Goal: Information Seeking & Learning: Learn about a topic

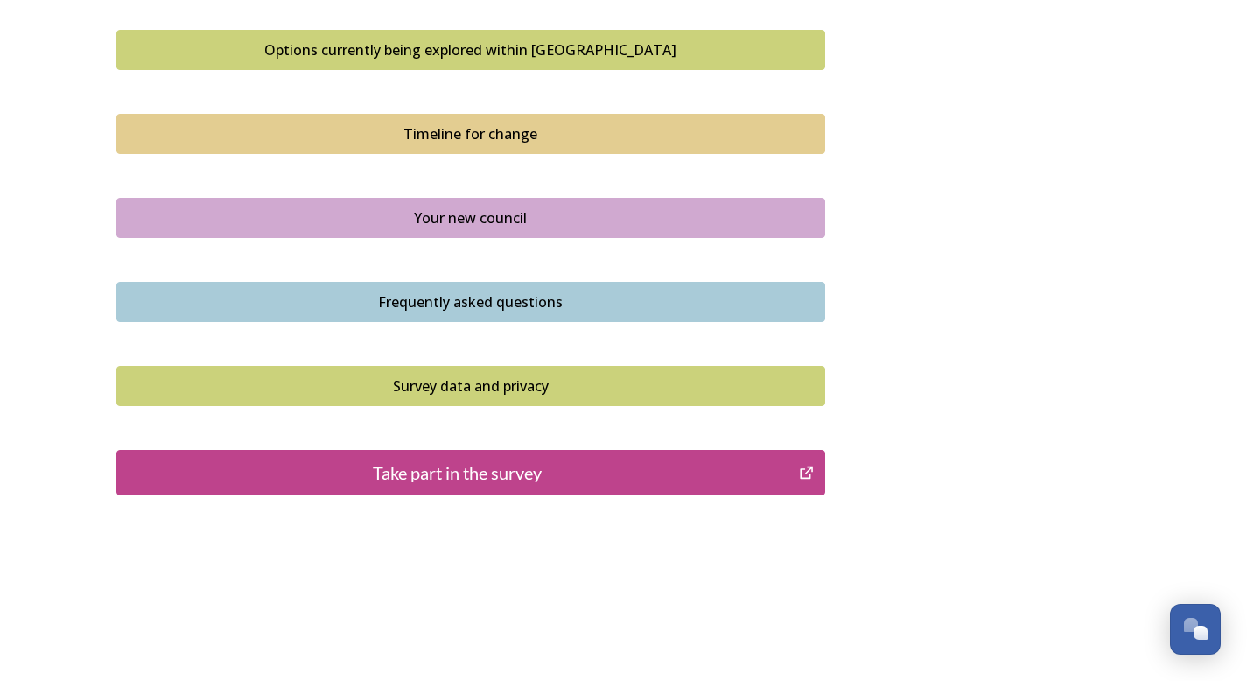
scroll to position [1000, 0]
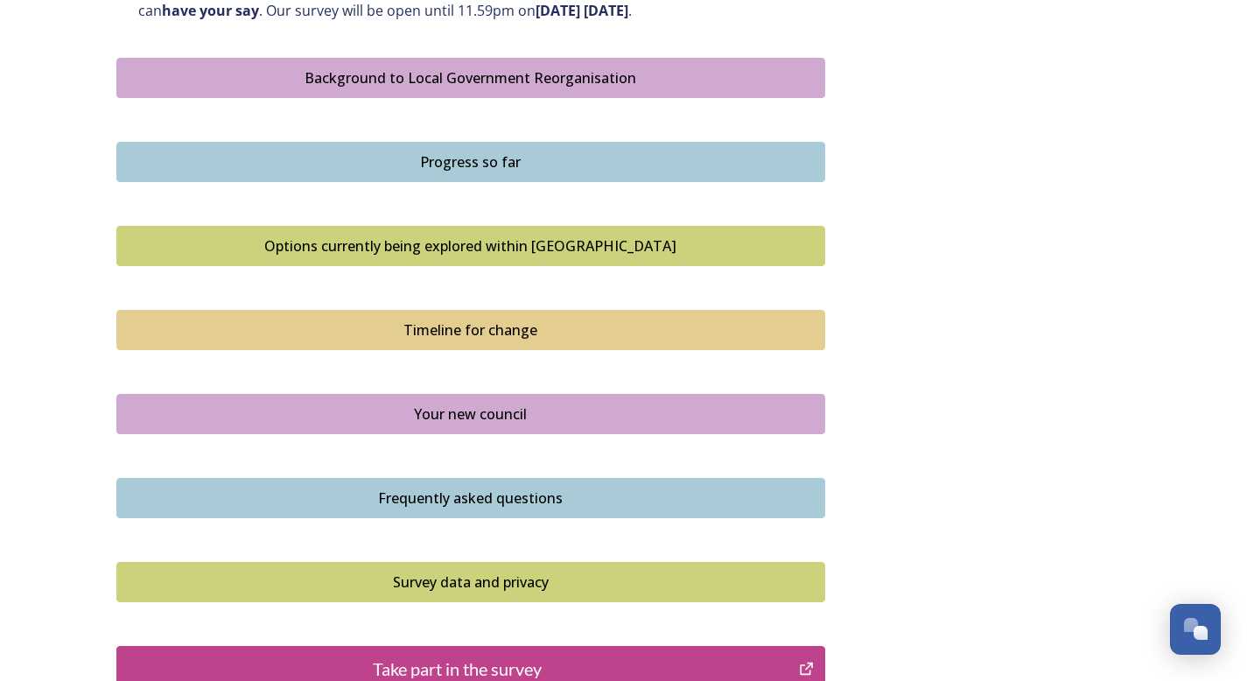
click at [600, 243] on div "Options currently being explored within [GEOGRAPHIC_DATA]" at bounding box center [471, 245] width 690 height 21
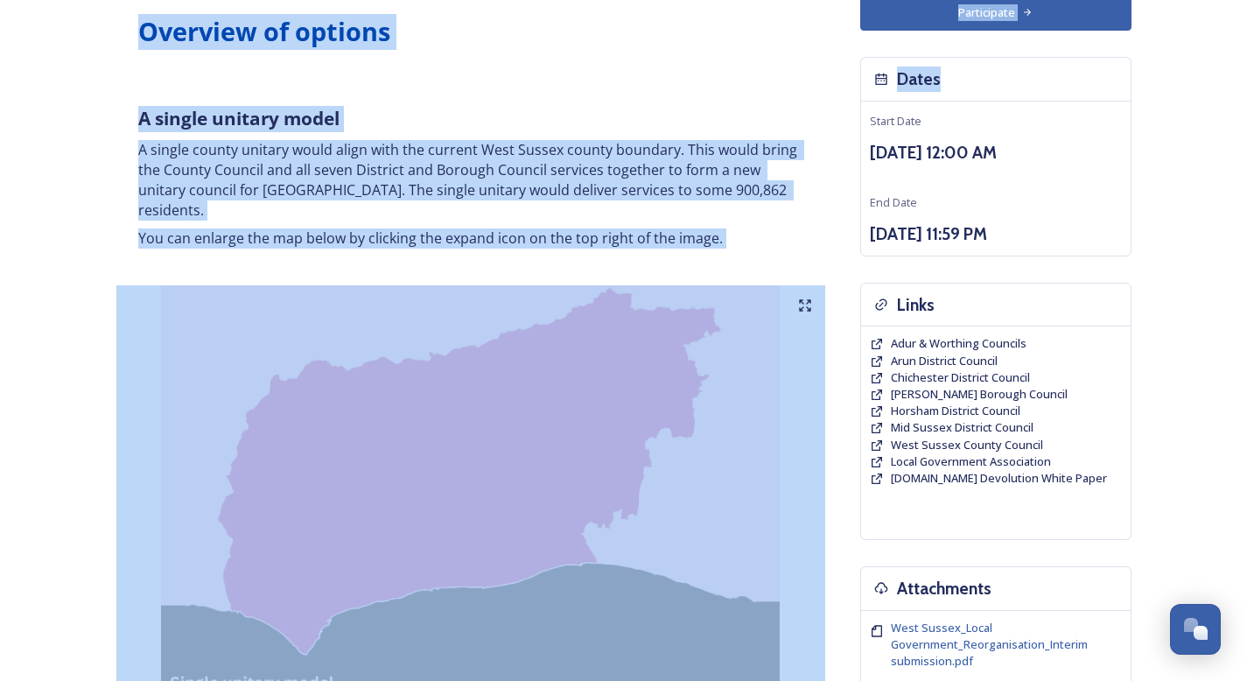
scroll to position [148, 0]
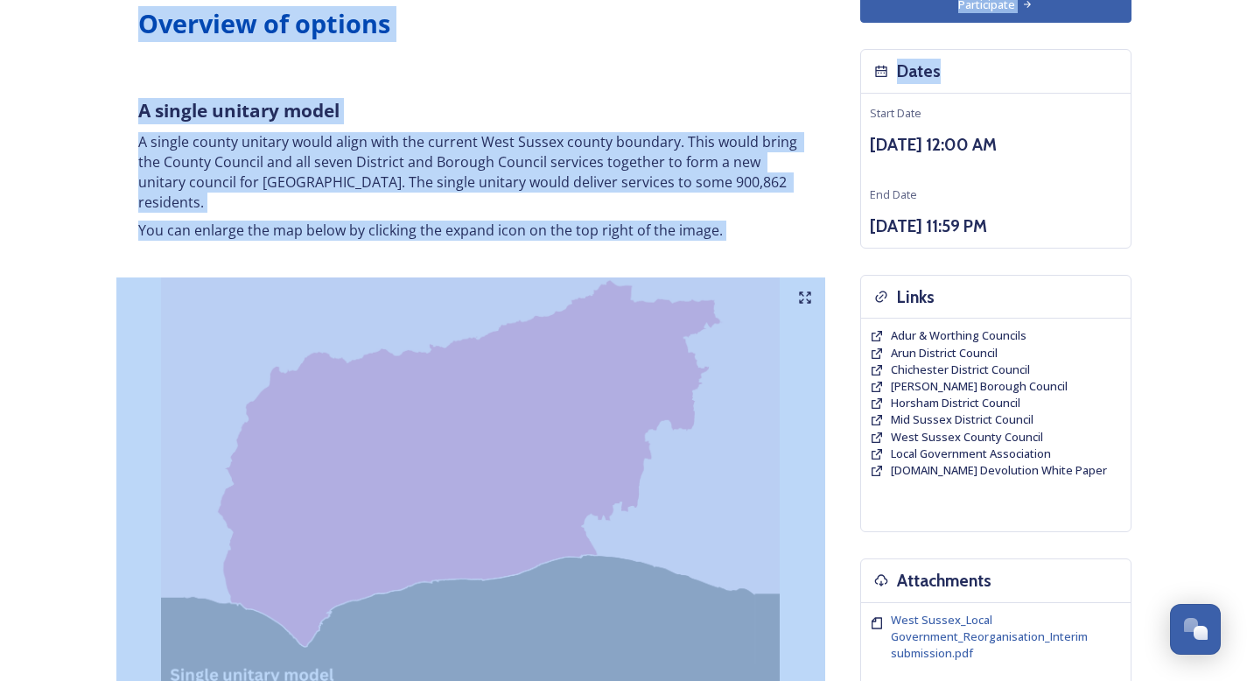
drag, startPoint x: 1260, startPoint y: 46, endPoint x: 1260, endPoint y: 70, distance: 24.5
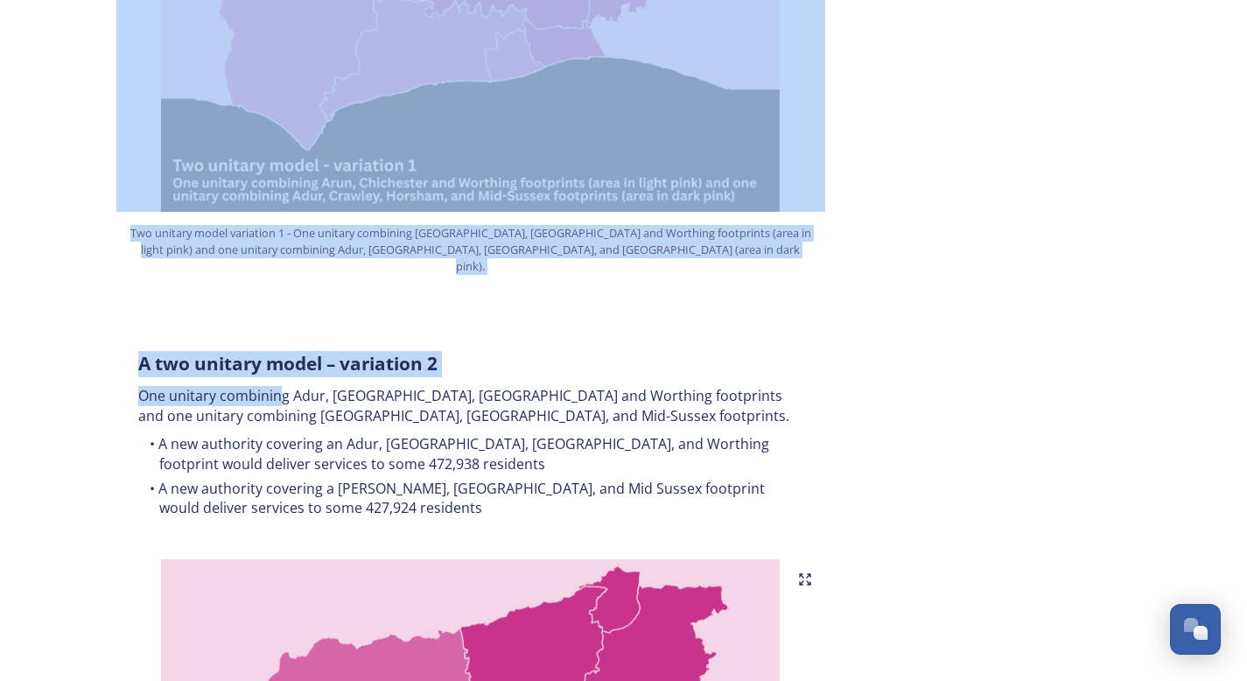
scroll to position [1381, 0]
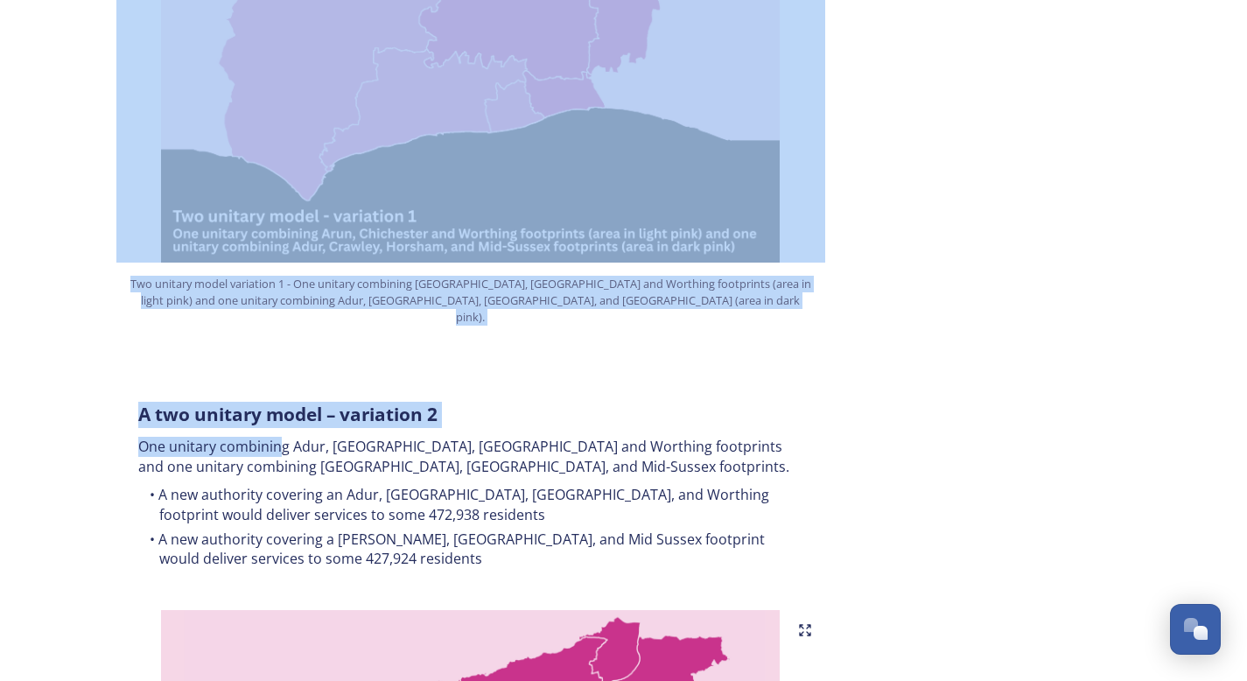
drag, startPoint x: 277, startPoint y: 108, endPoint x: 522, endPoint y: -9, distance: 270.5
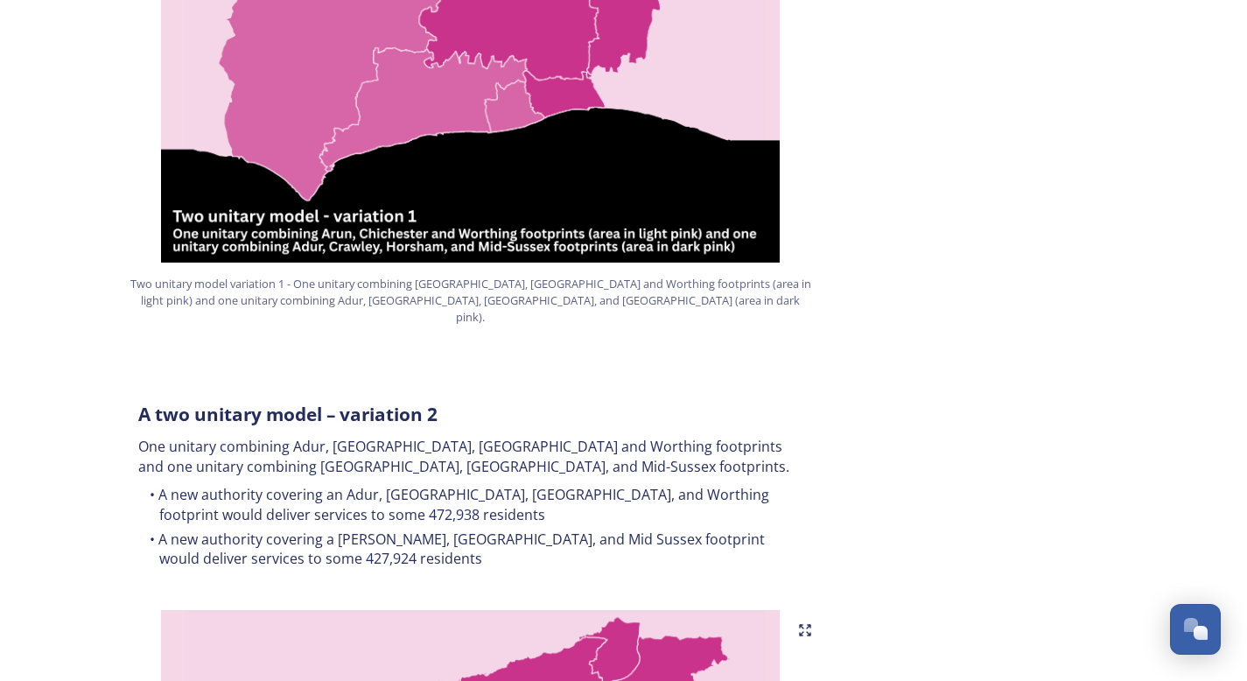
click at [512, 290] on div "Two unitary model variation 1 - One unitary combining [GEOGRAPHIC_DATA], [GEOGR…" at bounding box center [470, 82] width 709 height 515
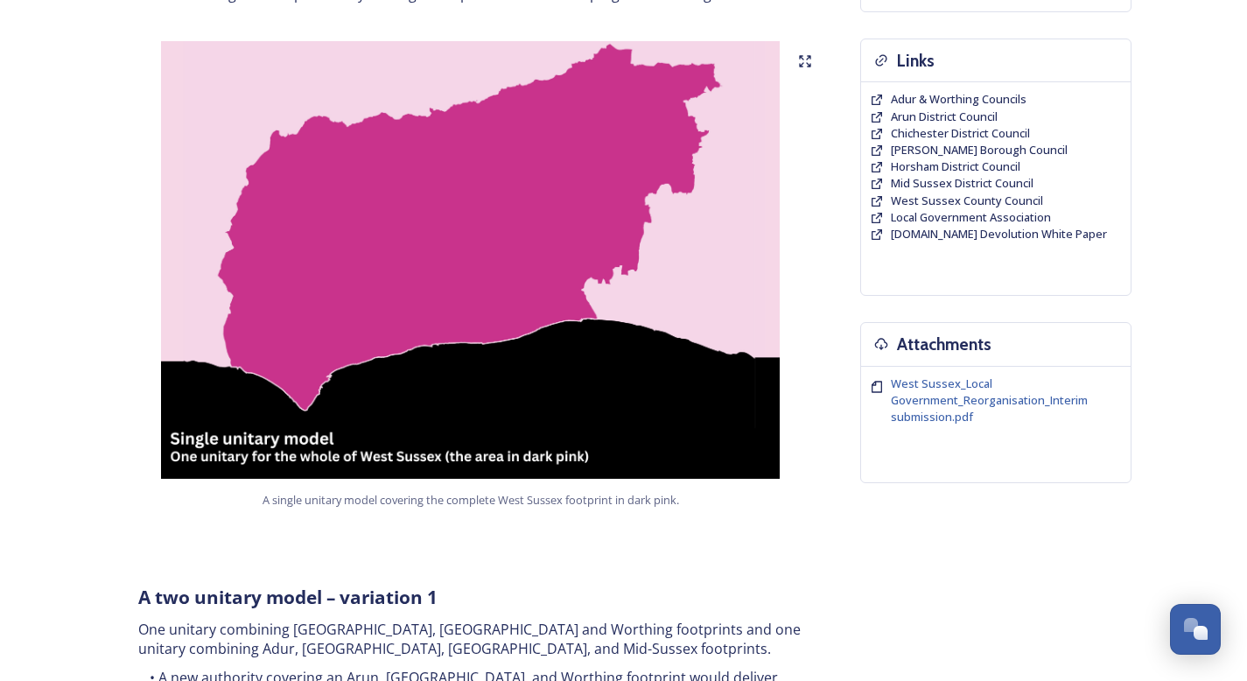
scroll to position [140, 0]
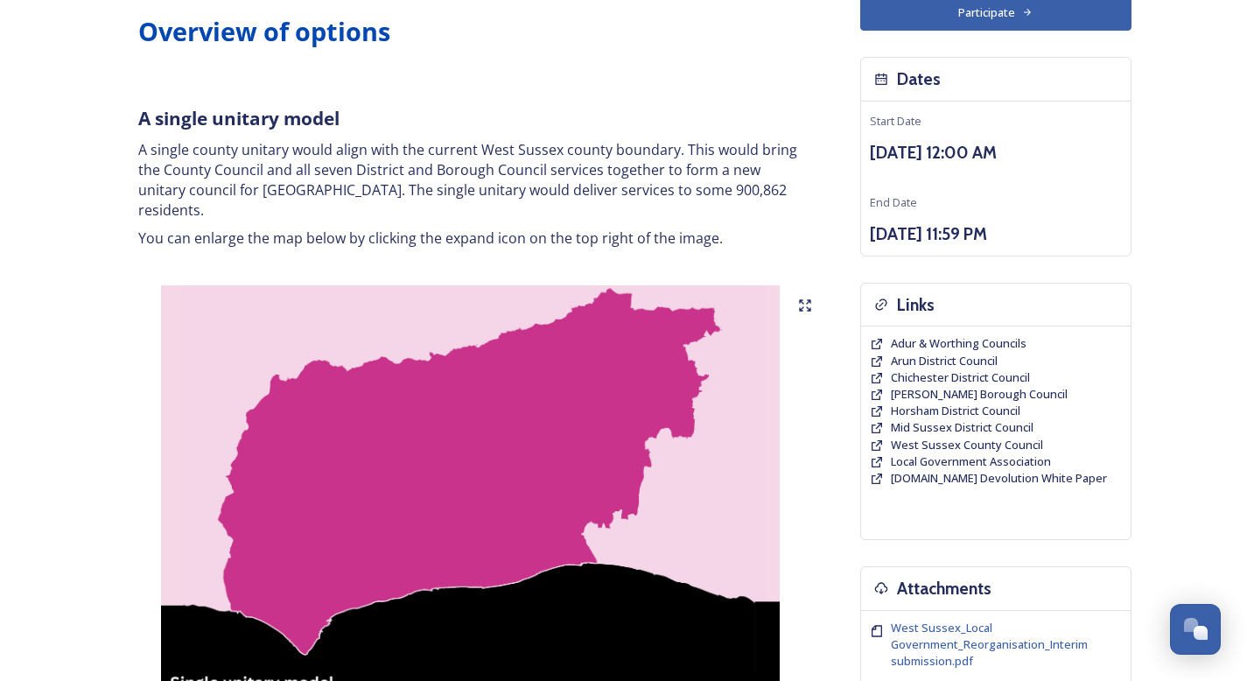
click at [494, 498] on img at bounding box center [470, 504] width 709 height 438
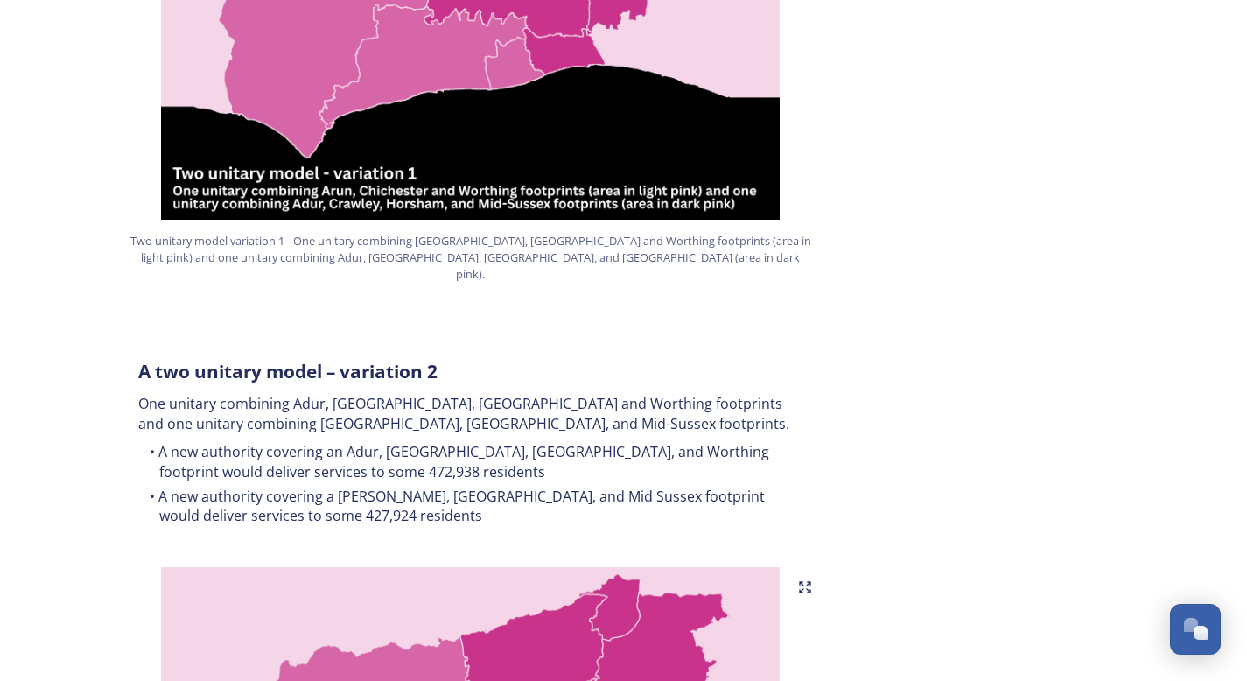
scroll to position [1427, 0]
